Goal: Transaction & Acquisition: Subscribe to service/newsletter

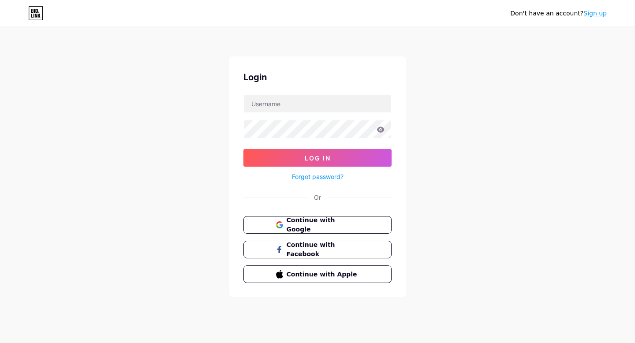
click at [595, 16] on link "Sign up" at bounding box center [594, 13] width 23 height 7
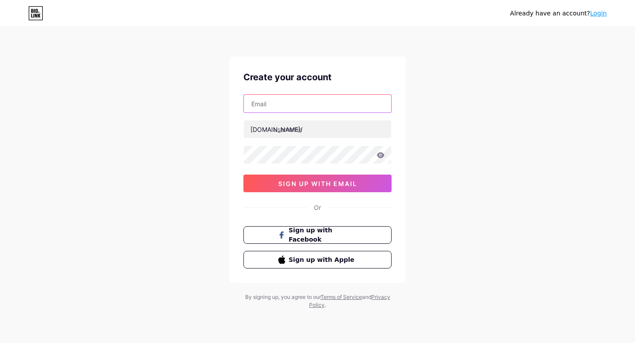
click at [273, 106] on input "text" at bounding box center [317, 104] width 147 height 18
click at [292, 103] on input "text" at bounding box center [317, 104] width 147 height 18
type input "[EMAIL_ADDRESS][DOMAIN_NAME]"
click at [481, 134] on div "Already have an account? Login Create your account [EMAIL_ADDRESS][DOMAIN_NAME]…" at bounding box center [317, 168] width 635 height 337
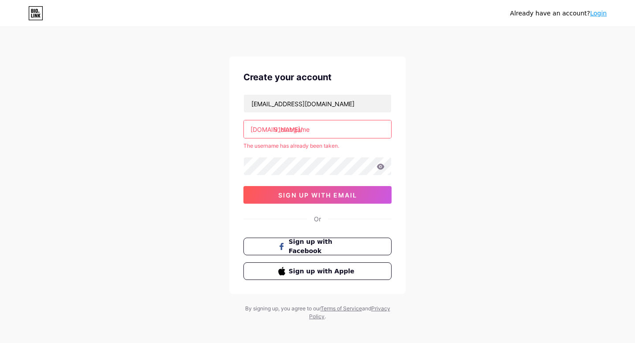
click at [329, 127] on input "91clubgame" at bounding box center [317, 129] width 147 height 18
click at [316, 132] on input "91clubgame" at bounding box center [317, 129] width 147 height 18
click at [294, 129] on input "91clubgame" at bounding box center [317, 129] width 147 height 18
click at [296, 130] on input "91club-game" at bounding box center [317, 129] width 147 height 18
click at [332, 128] on input "91clubgame" at bounding box center [317, 129] width 147 height 18
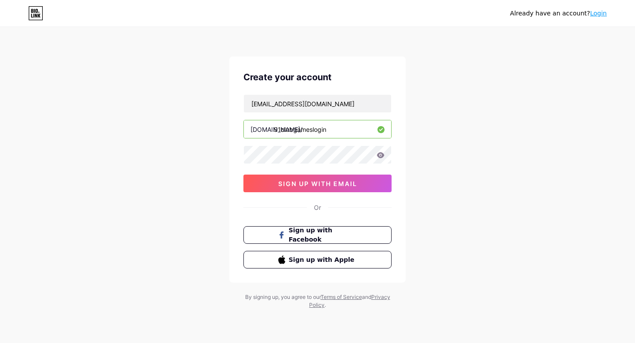
click at [312, 129] on input "91clubgameslogin" at bounding box center [317, 129] width 147 height 18
click at [471, 142] on div "Already have an account? Login Create your account [EMAIL_ADDRESS][DOMAIN_NAME]…" at bounding box center [317, 168] width 635 height 337
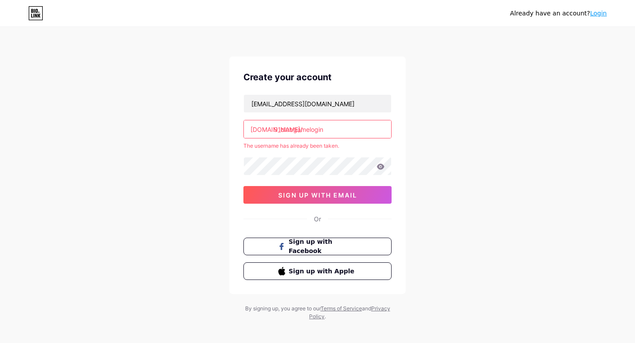
click at [345, 137] on input "91clubgamelogin" at bounding box center [317, 129] width 147 height 18
click at [309, 131] on input "91clubgamelogin" at bounding box center [317, 129] width 147 height 18
drag, startPoint x: 309, startPoint y: 131, endPoint x: 341, endPoint y: 131, distance: 31.7
click at [341, 131] on input "91clubgamelogin" at bounding box center [317, 129] width 147 height 18
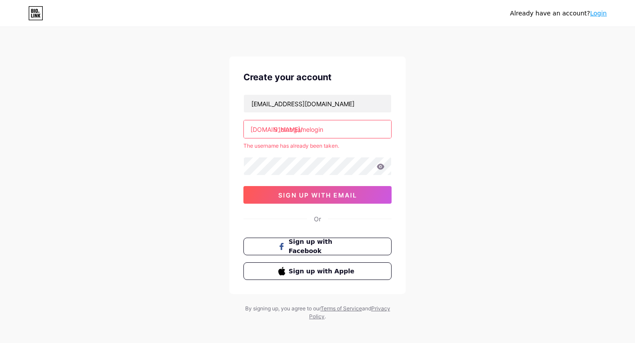
click at [308, 130] on input "91clubgamelogin" at bounding box center [317, 129] width 147 height 18
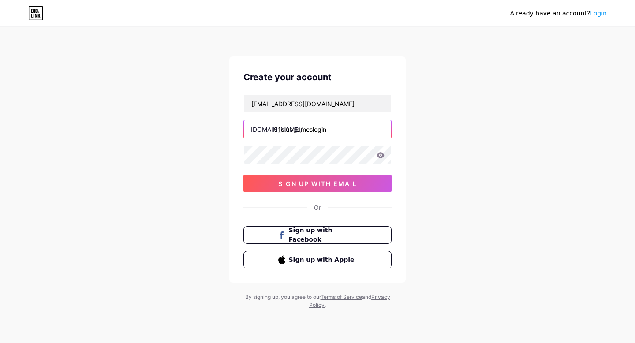
type input "91clubgameslogin"
